Goal: Task Accomplishment & Management: Manage account settings

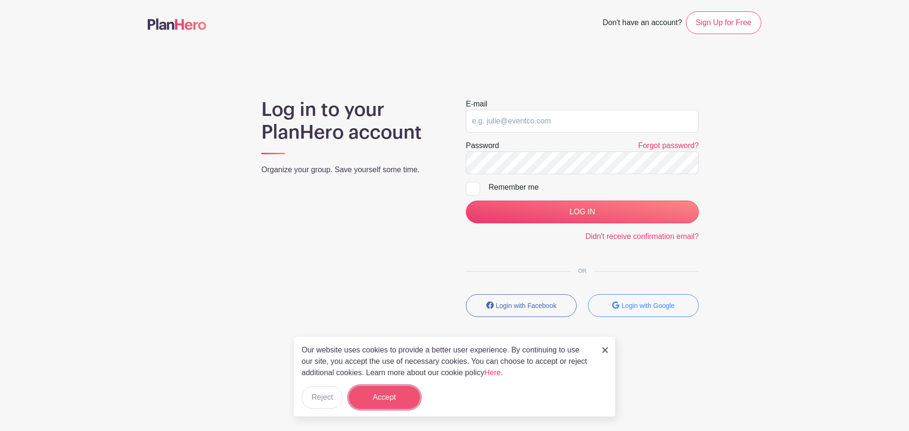
click at [395, 403] on button "Accept" at bounding box center [384, 397] width 71 height 23
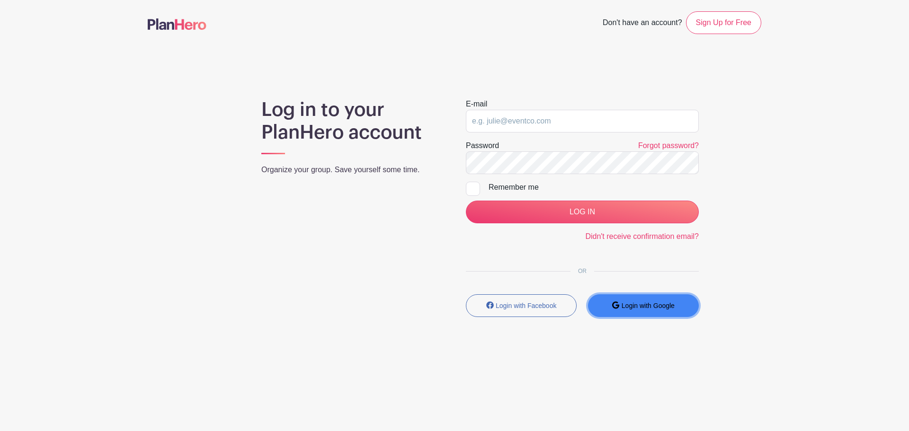
click at [652, 304] on small "Login with Google" at bounding box center [648, 306] width 53 height 8
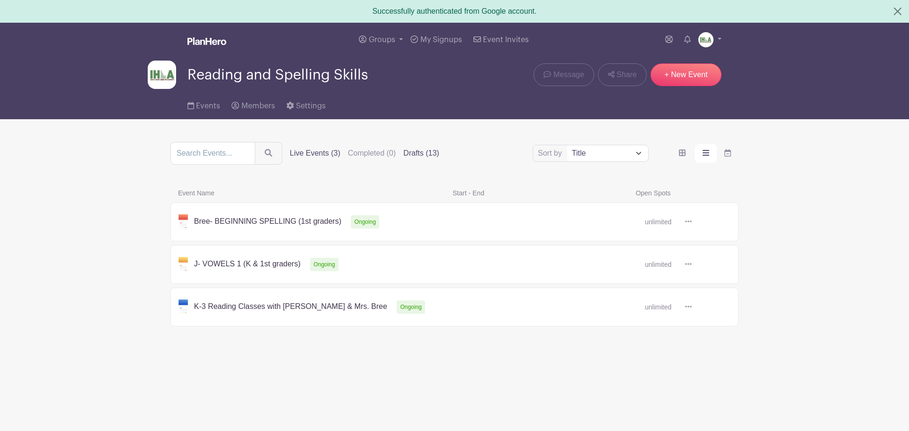
click at [421, 156] on label "Drafts (13)" at bounding box center [421, 153] width 36 height 11
click at [0, 0] on input "Drafts (13)" at bounding box center [0, 0] width 0 height 0
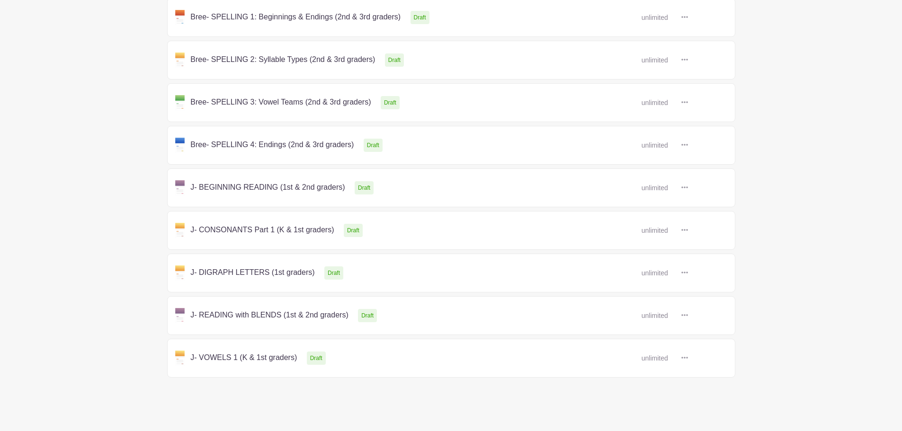
scroll to position [384, 0]
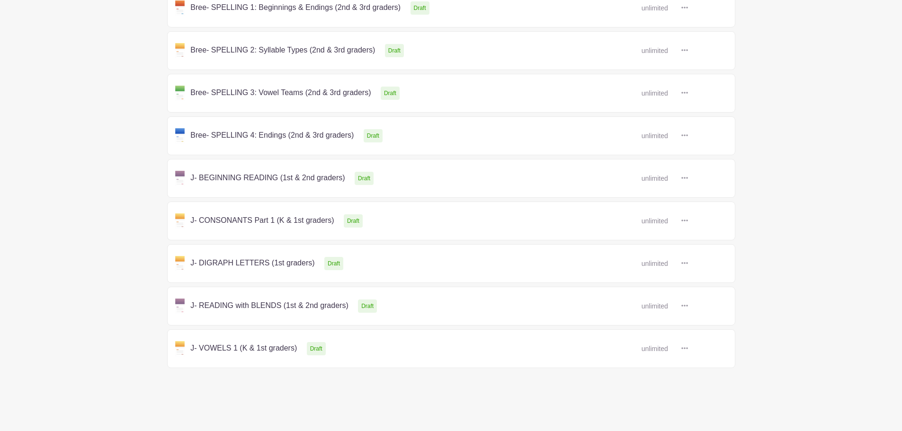
click at [688, 221] on link at bounding box center [688, 221] width 0 height 0
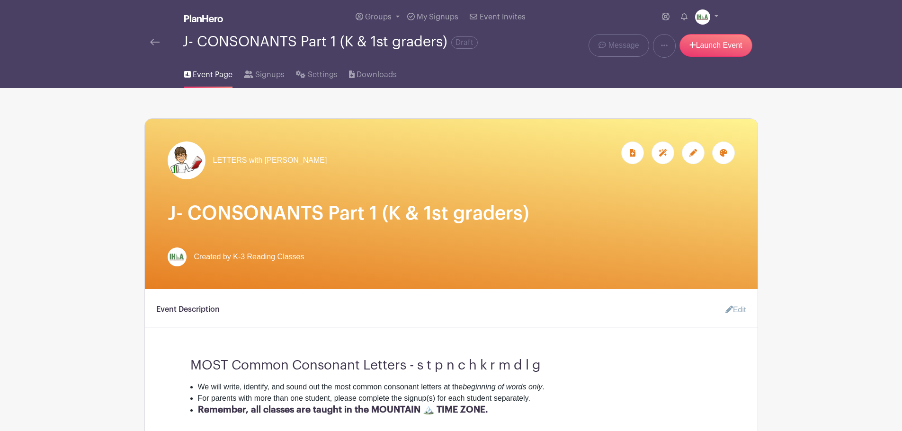
click at [695, 155] on icon at bounding box center [693, 153] width 8 height 8
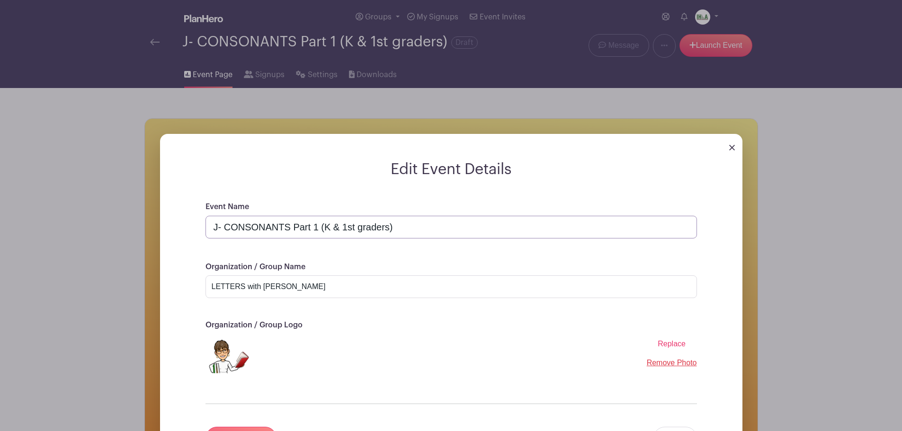
click at [218, 227] on input "J- CONSONANTS Part 1 (K & 1st graders)" at bounding box center [450, 227] width 491 height 23
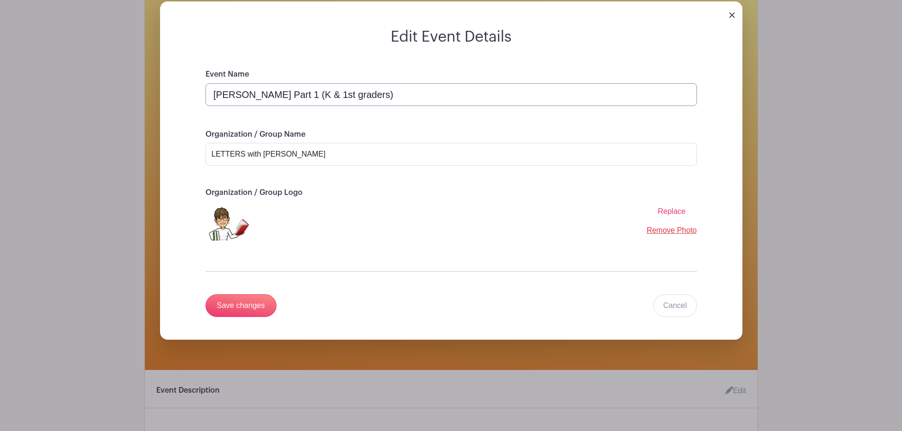
scroll to position [221, 0]
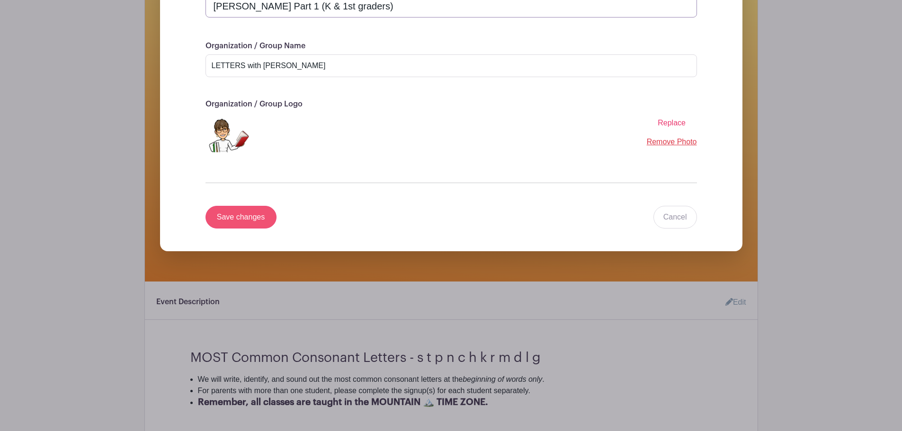
type input "Jean- CONSONANTS Part 1 (K & 1st graders)"
click at [250, 218] on input "Save changes" at bounding box center [240, 217] width 71 height 23
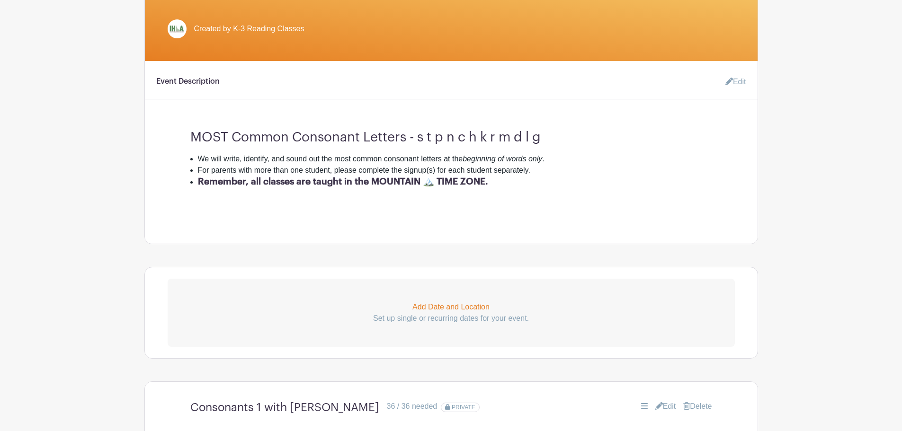
scroll to position [0, 0]
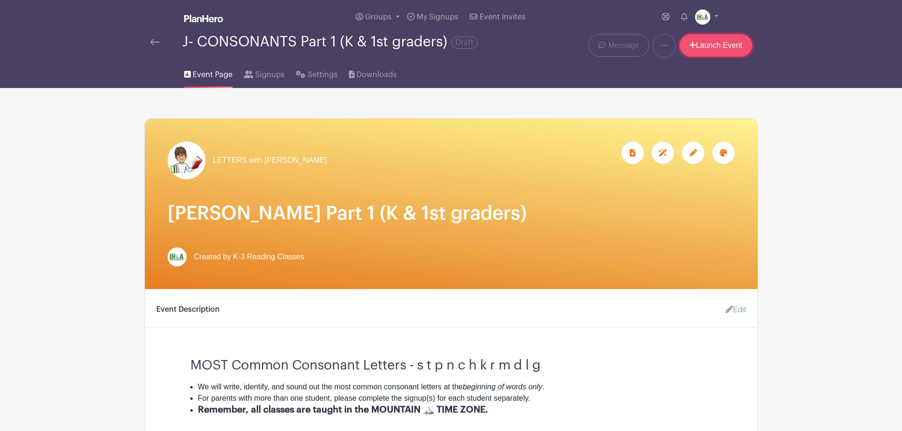
click at [707, 46] on link "Launch Event" at bounding box center [715, 45] width 73 height 23
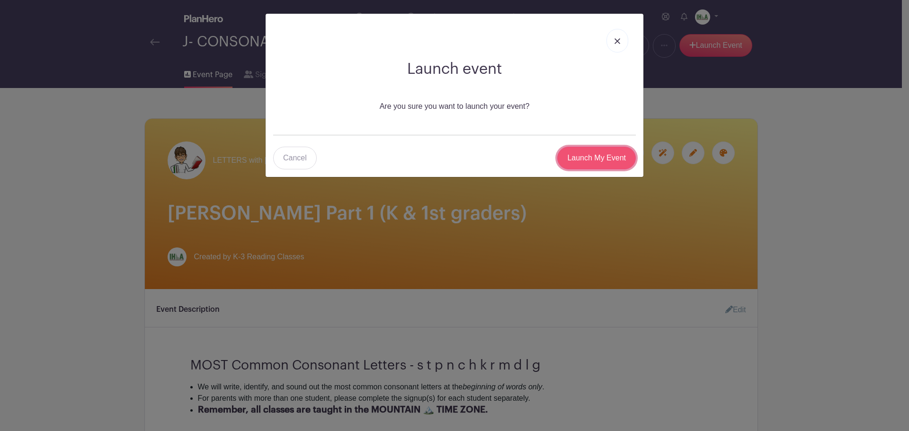
click at [607, 154] on input "Launch My Event" at bounding box center [596, 158] width 79 height 23
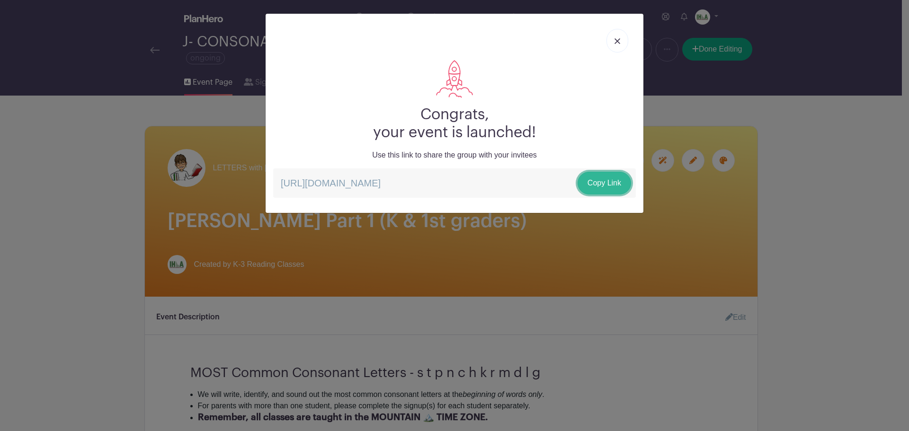
click at [603, 180] on link "Copy Link" at bounding box center [605, 183] width 54 height 23
click at [620, 37] on link at bounding box center [618, 41] width 22 height 24
